Goal: Information Seeking & Learning: Understand process/instructions

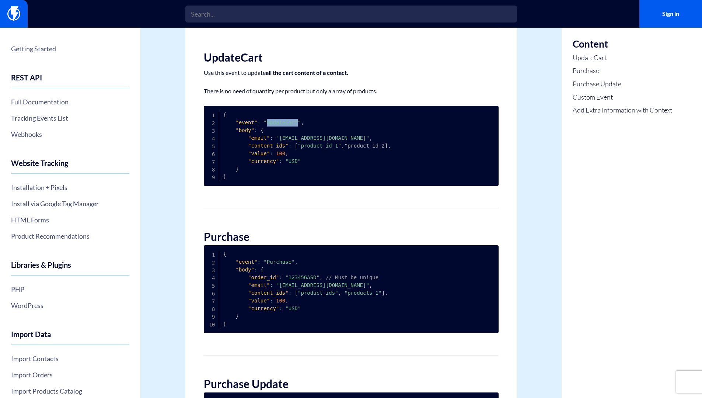
scroll to position [177, 0]
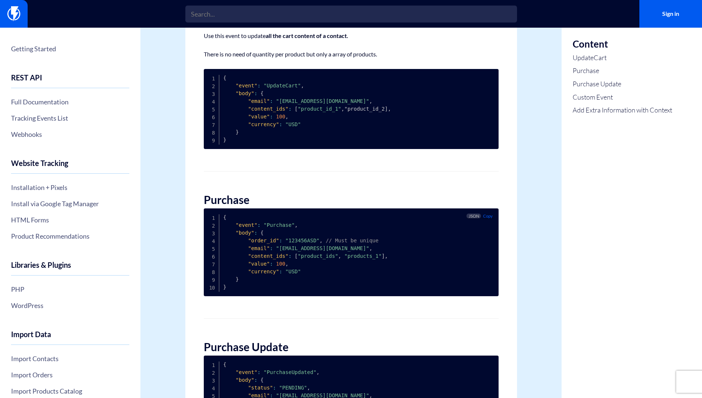
click at [268, 224] on span ""Purchase"" at bounding box center [279, 225] width 31 height 6
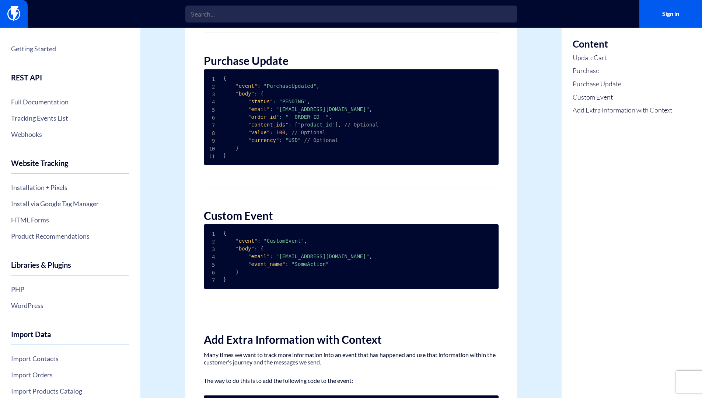
scroll to position [487, 0]
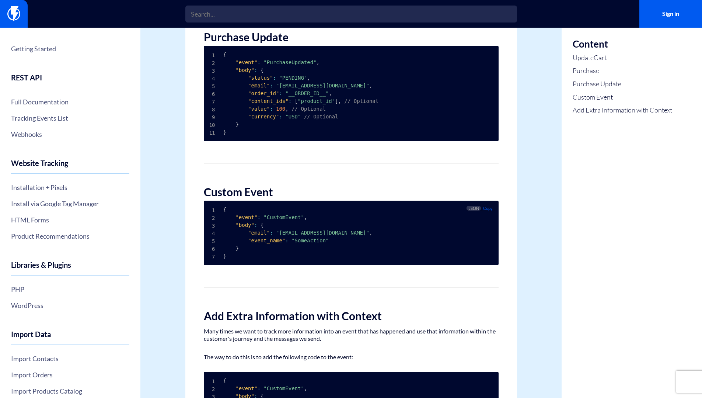
click at [277, 220] on span ""CustomEvent"" at bounding box center [284, 217] width 41 height 6
click at [277, 218] on span ""CustomEvent"" at bounding box center [284, 217] width 41 height 6
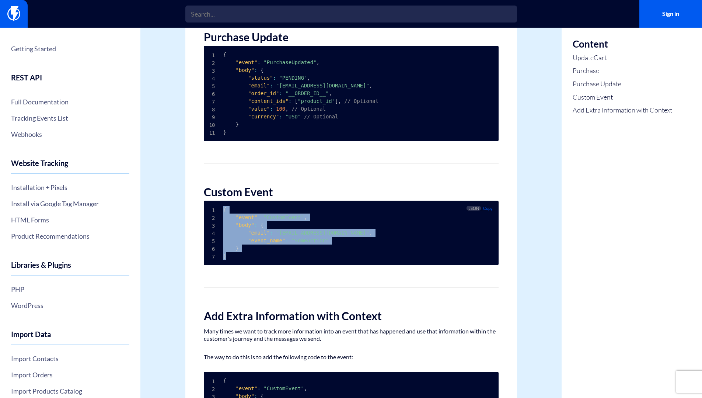
drag, startPoint x: 241, startPoint y: 257, endPoint x: 206, endPoint y: 202, distance: 64.7
click at [206, 202] on pre "{ "event" : "CustomEvent" , "body" : { "email" : "customer@email.com" , "event_…" at bounding box center [351, 233] width 295 height 65
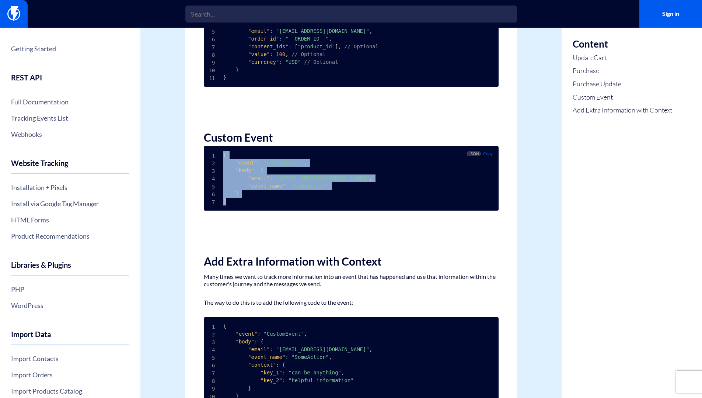
scroll to position [575, 0]
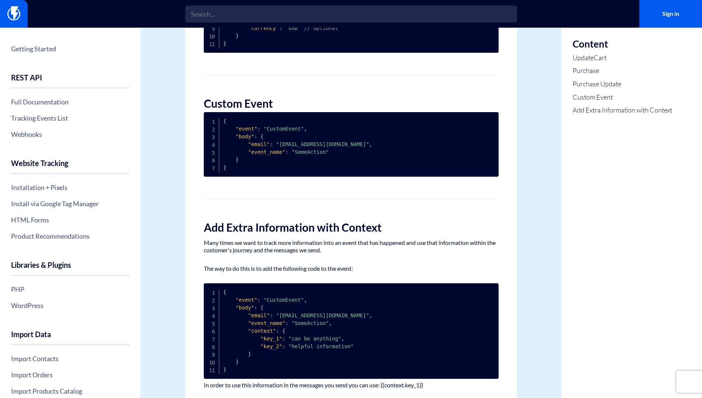
click at [245, 105] on h2 "Custom Event" at bounding box center [351, 103] width 295 height 12
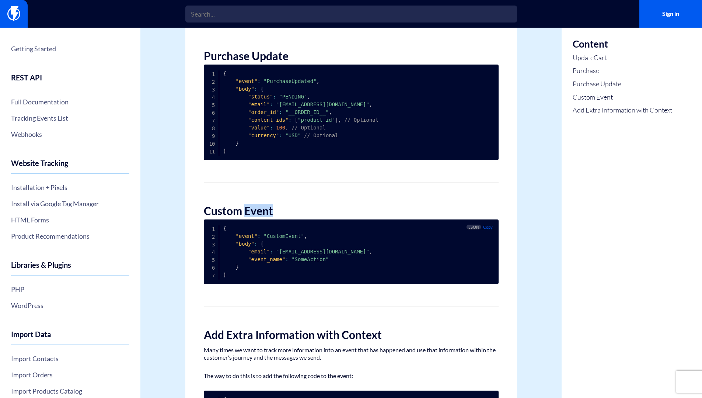
scroll to position [496, 0]
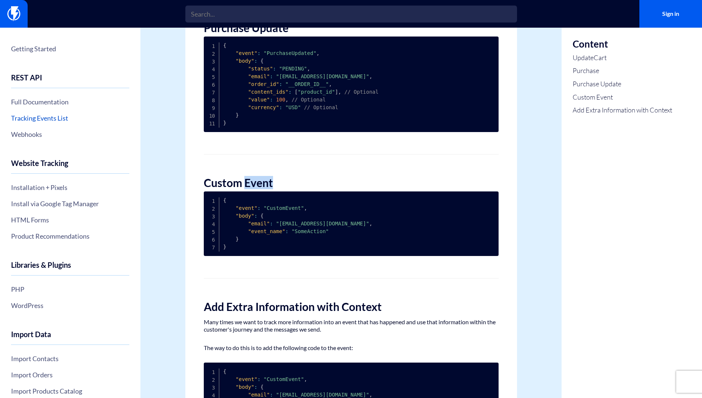
click at [42, 119] on link "Tracking Events List" at bounding box center [70, 118] width 118 height 13
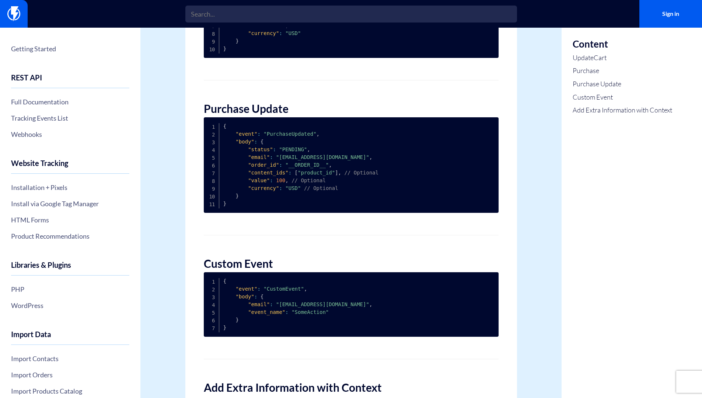
scroll to position [442, 0]
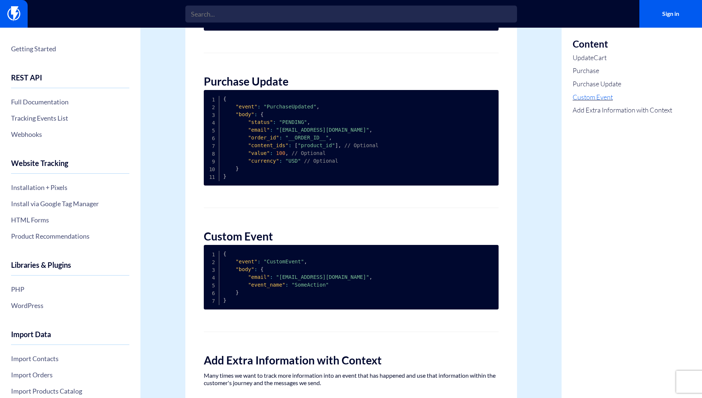
click at [607, 101] on link "Custom Event" at bounding box center [623, 98] width 100 height 10
